Goal: Information Seeking & Learning: Learn about a topic

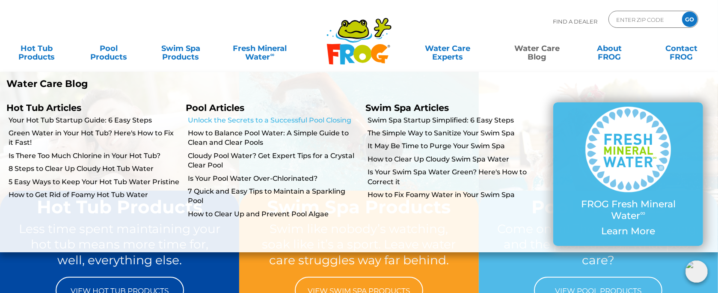
click at [228, 122] on link "Unlock the Secrets to a Successful Pool Closing" at bounding box center [273, 120] width 171 height 9
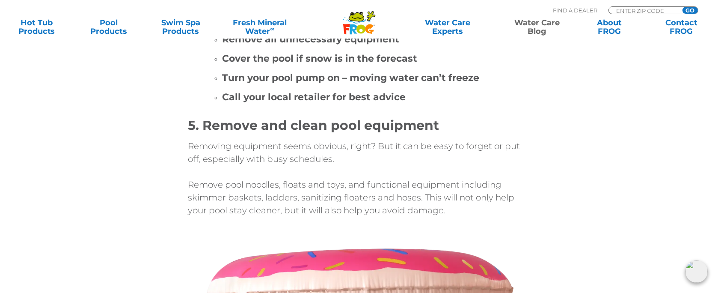
scroll to position [1883, 0]
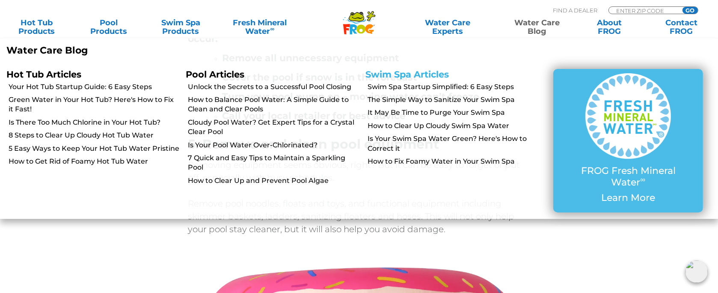
click at [423, 72] on link "Swim Spa Articles" at bounding box center [406, 74] width 83 height 11
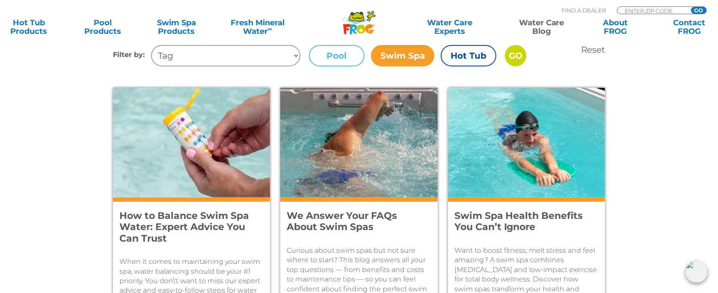
scroll to position [342, 0]
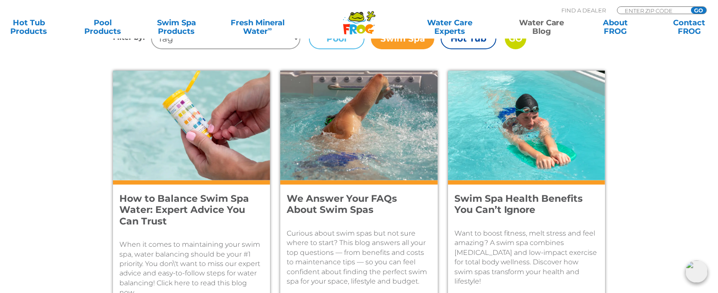
click at [341, 206] on h4 "We Answer Your FAQs About Swim Spas" at bounding box center [353, 204] width 133 height 23
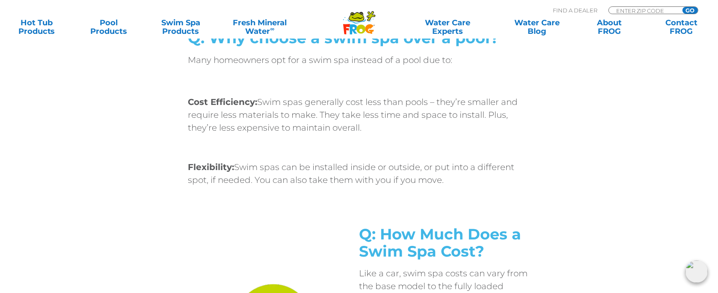
scroll to position [1112, 0]
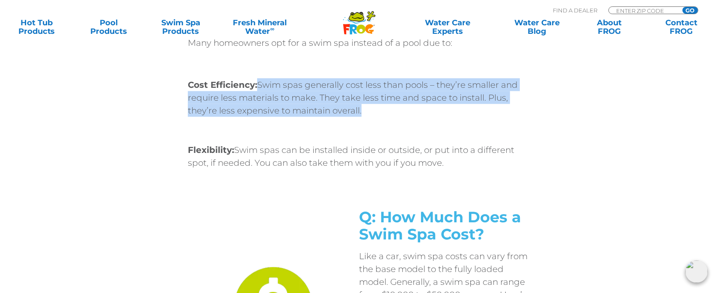
drag, startPoint x: 362, startPoint y: 122, endPoint x: 258, endPoint y: 83, distance: 111.0
click at [258, 83] on div "Q: Why choose a swim spa over a pool? Many homeowners opt for a swim spa instea…" at bounding box center [359, 103] width 342 height 183
copy div "Swim spas generally cost less than pools – they’re smaller and require less mat…"
